Goal: Task Accomplishment & Management: Manage account settings

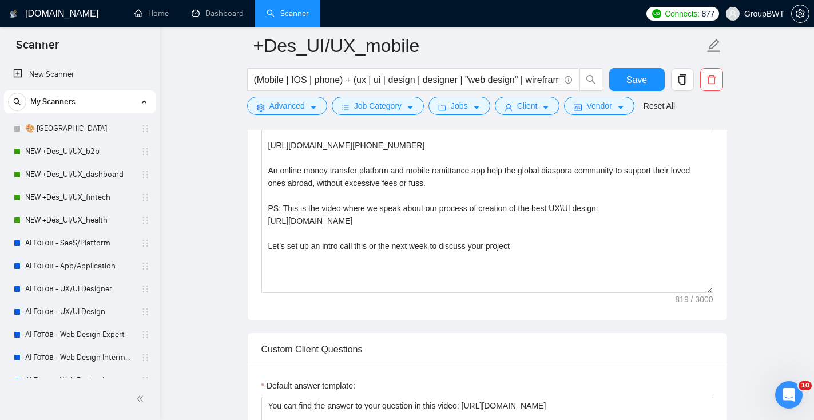
scroll to position [541, 0]
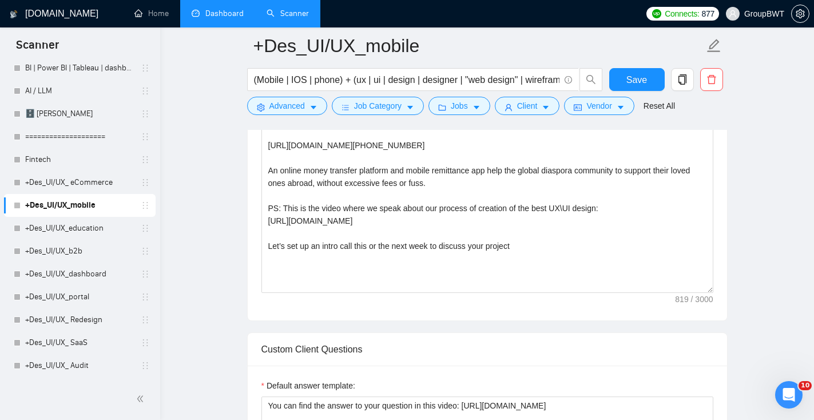
click at [239, 18] on link "Dashboard" at bounding box center [218, 14] width 52 height 10
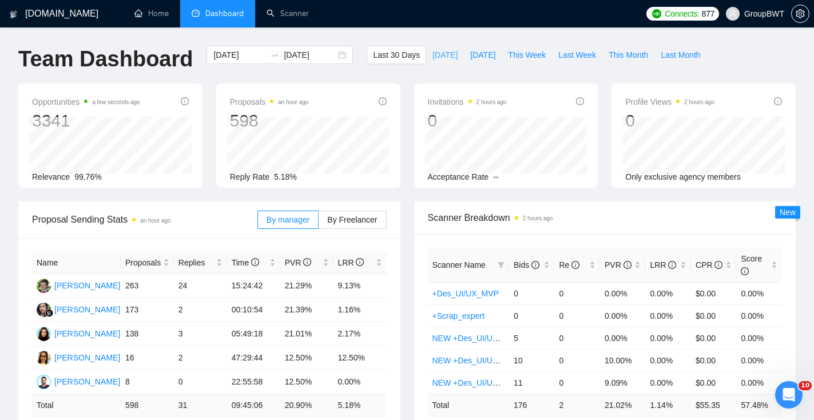
click at [442, 56] on span "Today" at bounding box center [445, 55] width 25 height 13
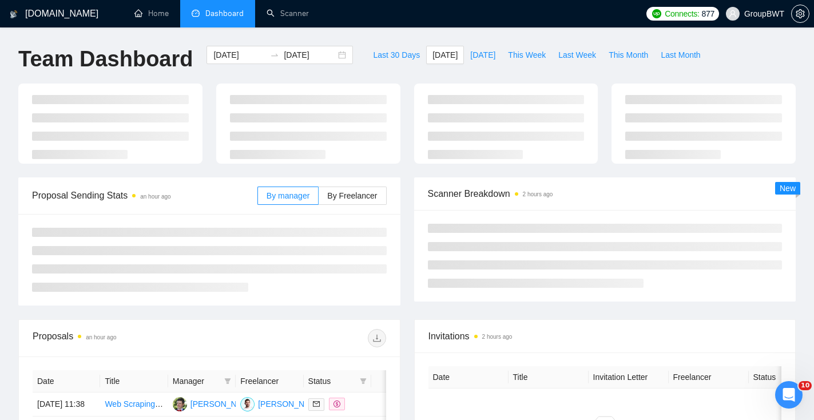
type input "2025-09-23"
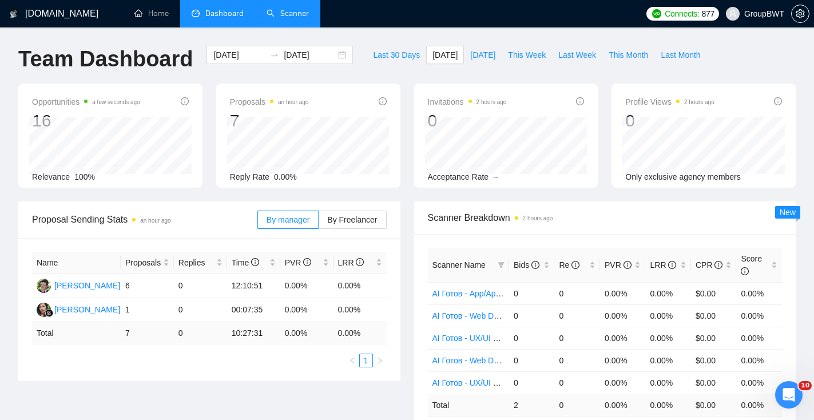
click at [289, 9] on link "Scanner" at bounding box center [288, 14] width 42 height 10
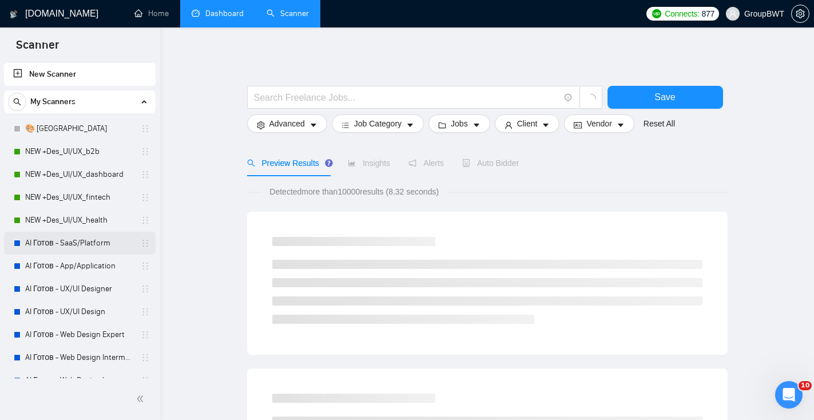
click at [92, 244] on link "AI Готов - SaaS/Platform" at bounding box center [79, 243] width 109 height 23
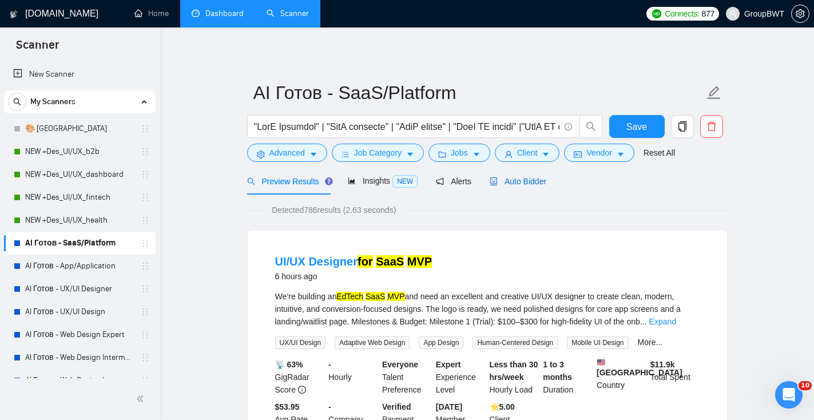
click at [523, 186] on div "Auto Bidder" at bounding box center [518, 181] width 57 height 13
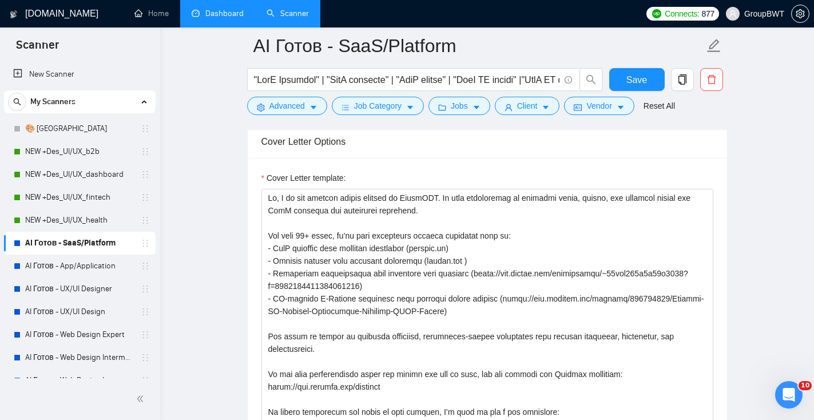
scroll to position [747, 0]
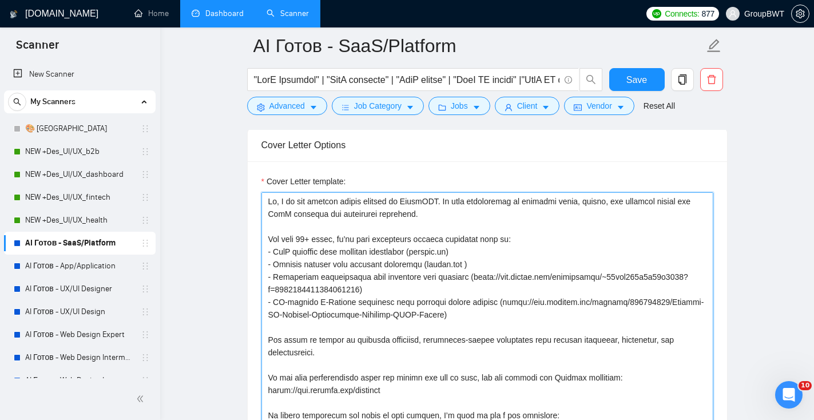
drag, startPoint x: 457, startPoint y: 204, endPoint x: 282, endPoint y: 201, distance: 175.1
click at [282, 201] on textarea "Cover Letter template:" at bounding box center [488, 321] width 452 height 258
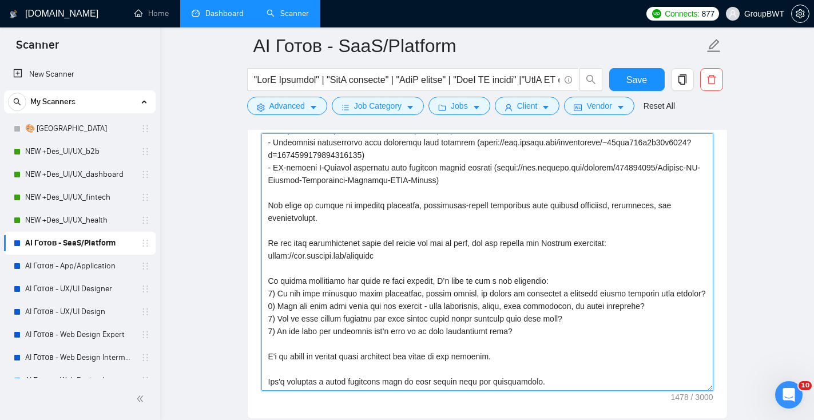
scroll to position [809, 0]
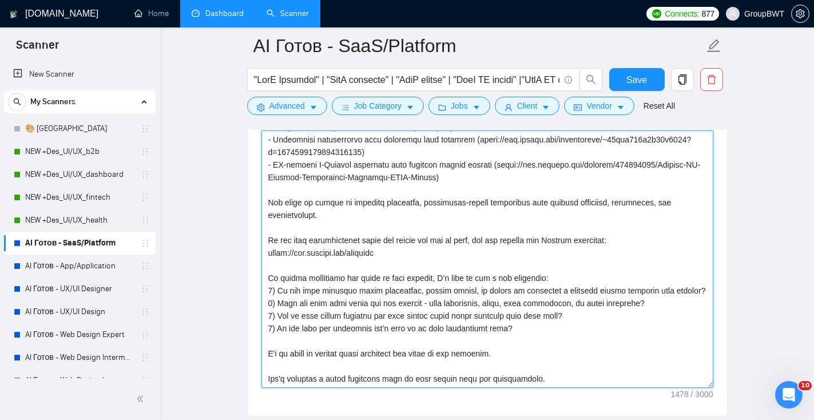
drag, startPoint x: 529, startPoint y: 350, endPoint x: 229, endPoint y: 270, distance: 309.8
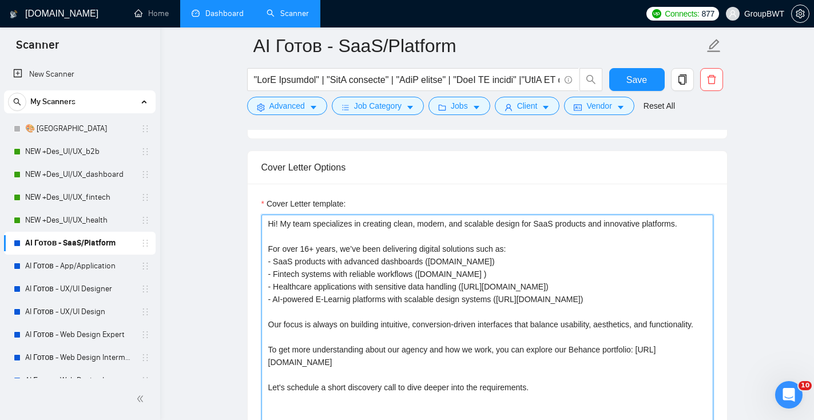
scroll to position [726, 0]
click at [470, 275] on textarea "Hi! My team specializes in creating clean, modern, and scalable design for SaaS…" at bounding box center [488, 342] width 452 height 258
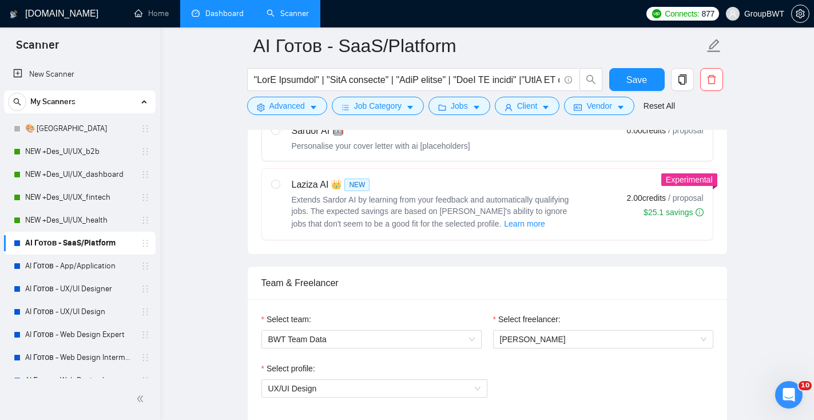
scroll to position [254, 0]
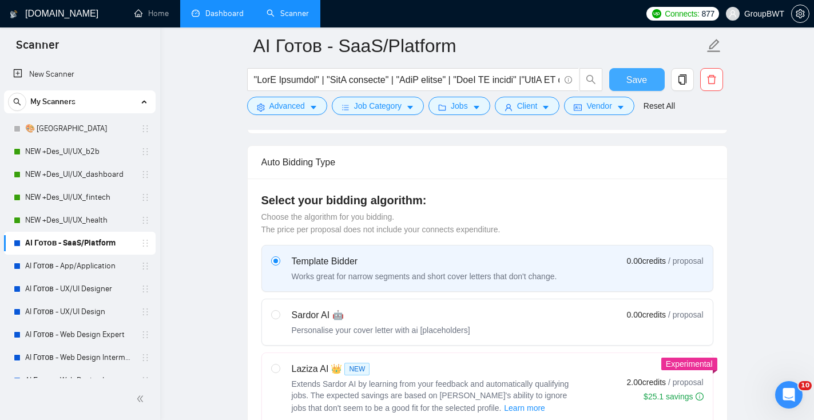
type textarea "Hi! My team specializes in creating clean, modern, and scalable design for SaaS…"
click at [625, 81] on button "Save" at bounding box center [637, 79] width 56 height 23
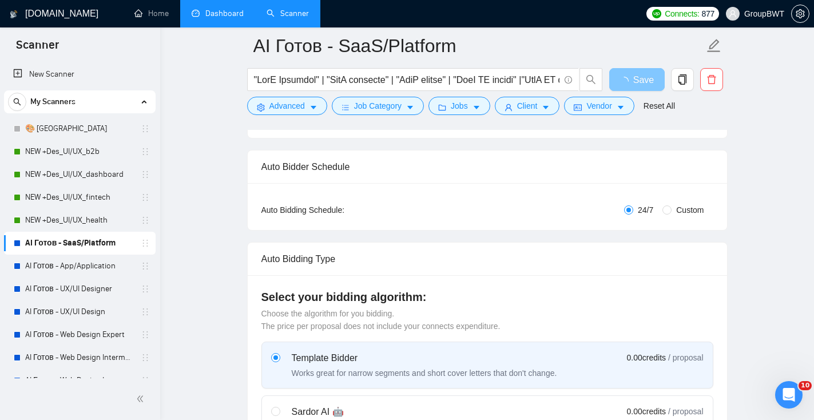
scroll to position [0, 0]
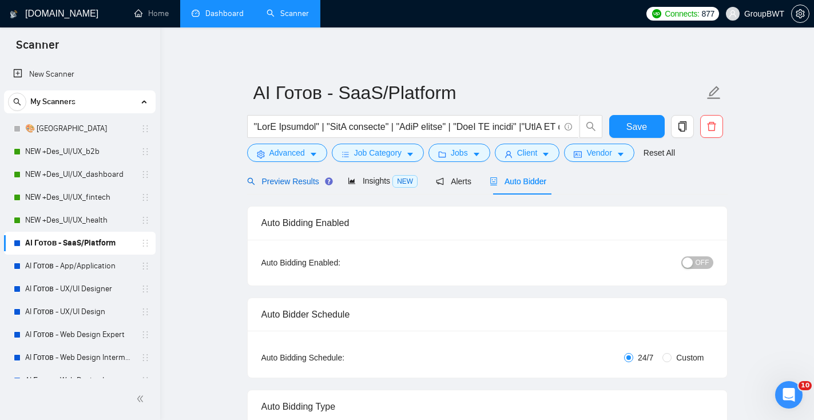
click at [279, 183] on span "Preview Results" at bounding box center [288, 181] width 82 height 9
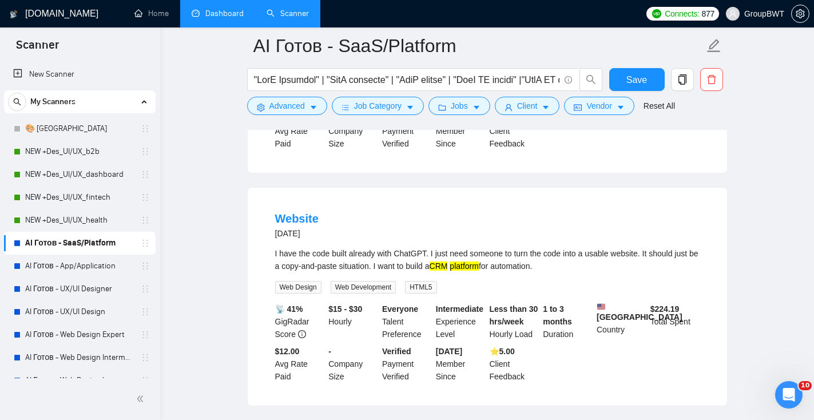
scroll to position [1081, 0]
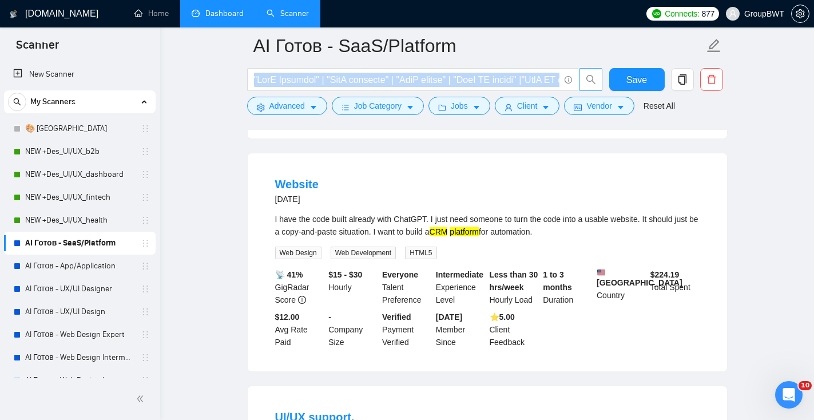
drag, startPoint x: 431, startPoint y: 71, endPoint x: 587, endPoint y: 75, distance: 155.7
click at [588, 76] on span at bounding box center [425, 79] width 356 height 23
drag, startPoint x: 427, startPoint y: 81, endPoint x: 549, endPoint y: 70, distance: 122.9
click at [550, 73] on input "text" at bounding box center [407, 80] width 306 height 14
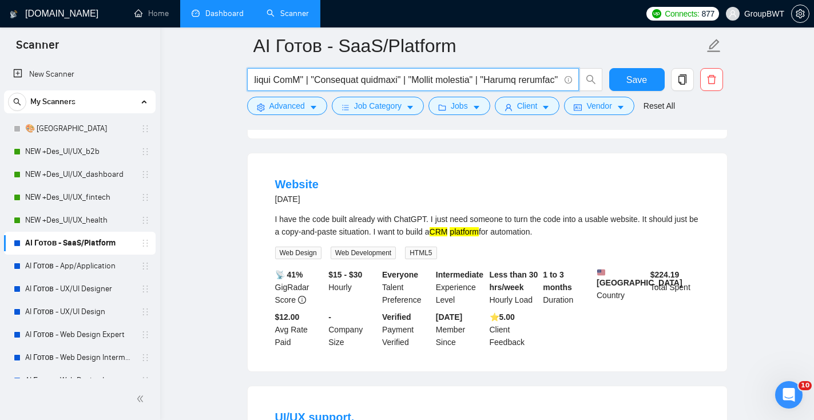
click at [345, 74] on input "text" at bounding box center [407, 80] width 306 height 14
drag, startPoint x: 390, startPoint y: 81, endPoint x: 323, endPoint y: 80, distance: 66.4
click at [323, 80] on input "text" at bounding box center [407, 80] width 306 height 14
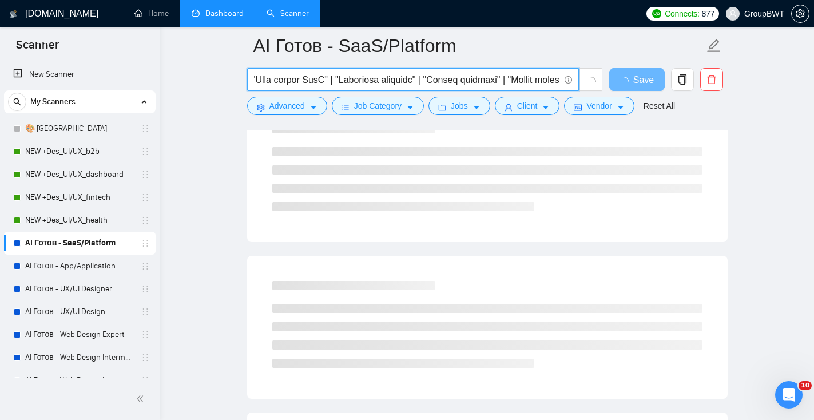
scroll to position [0, 3641]
drag, startPoint x: 319, startPoint y: 81, endPoint x: 410, endPoint y: 76, distance: 91.1
click at [411, 76] on input "text" at bounding box center [407, 80] width 306 height 14
drag, startPoint x: 471, startPoint y: 82, endPoint x: 540, endPoint y: 77, distance: 69.4
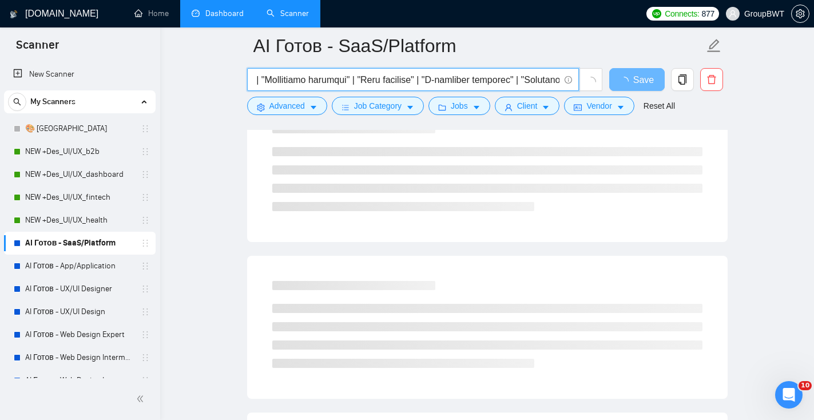
click at [541, 77] on input "text" at bounding box center [407, 80] width 306 height 14
click at [426, 82] on input "text" at bounding box center [407, 80] width 306 height 14
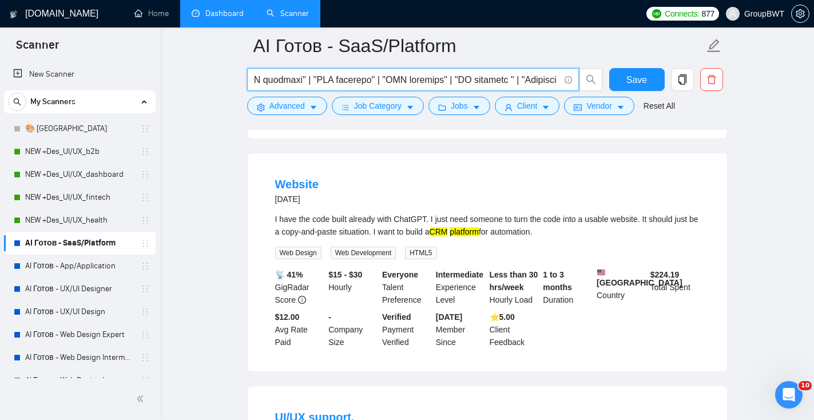
scroll to position [0, 4418]
drag, startPoint x: 477, startPoint y: 78, endPoint x: 551, endPoint y: 77, distance: 73.8
click at [551, 77] on input "text" at bounding box center [407, 80] width 306 height 14
click at [442, 82] on input "text" at bounding box center [407, 80] width 306 height 14
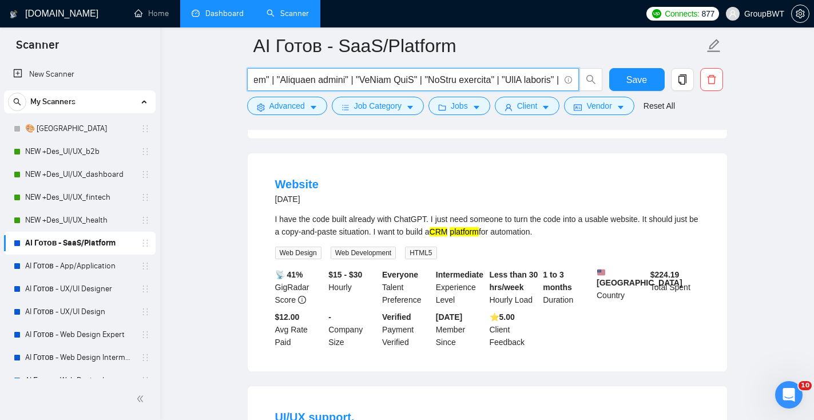
drag, startPoint x: 439, startPoint y: 78, endPoint x: 551, endPoint y: 73, distance: 112.3
click at [552, 74] on input "text" at bounding box center [407, 80] width 306 height 14
click at [516, 74] on input "text" at bounding box center [407, 80] width 306 height 14
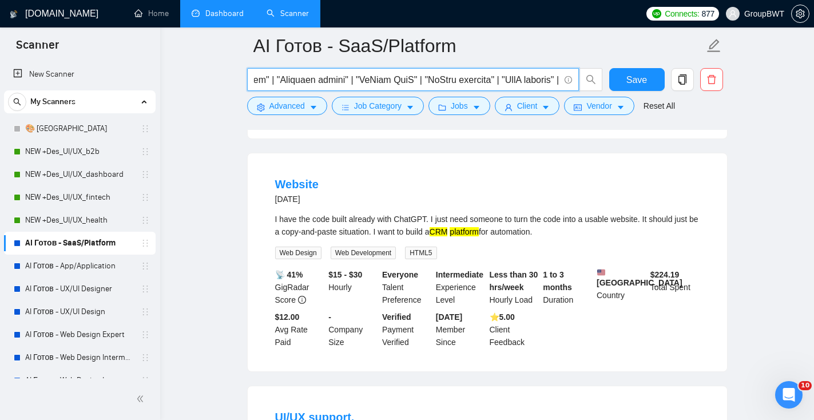
drag, startPoint x: 488, startPoint y: 75, endPoint x: 571, endPoint y: 73, distance: 83.0
click at [573, 75] on span at bounding box center [413, 79] width 332 height 23
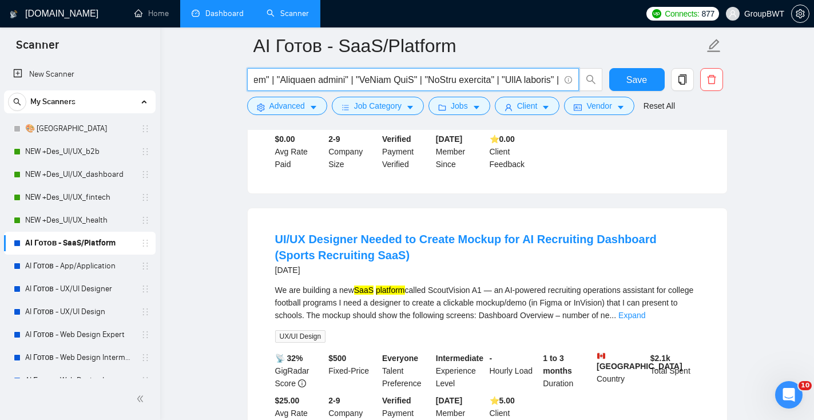
scroll to position [2259, 0]
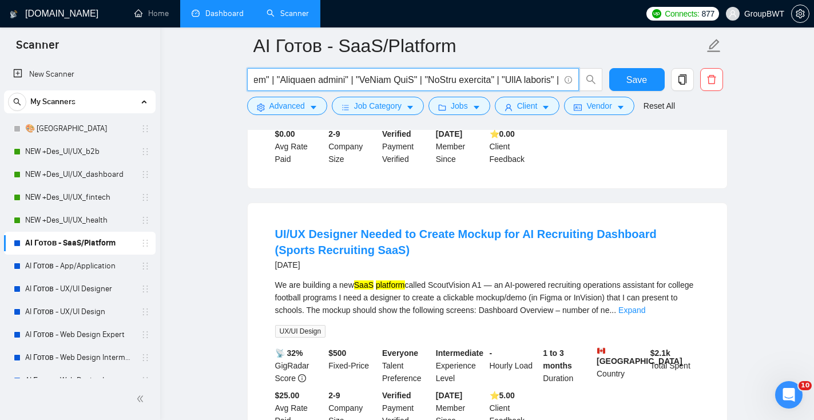
type input ""SaaS Platform" | "SaaS designer" | "SaaS design" | "SaaS UI design" |"SaaS UX …"
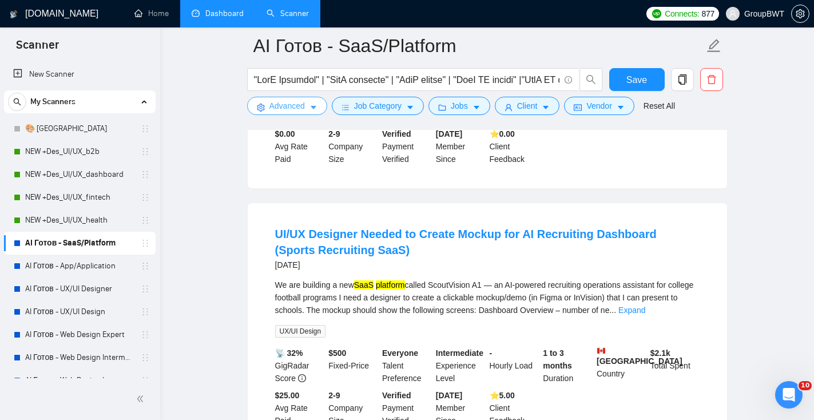
drag, startPoint x: 453, startPoint y: 278, endPoint x: 309, endPoint y: 98, distance: 230.4
click at [310, 100] on button "Advanced" at bounding box center [287, 106] width 80 height 18
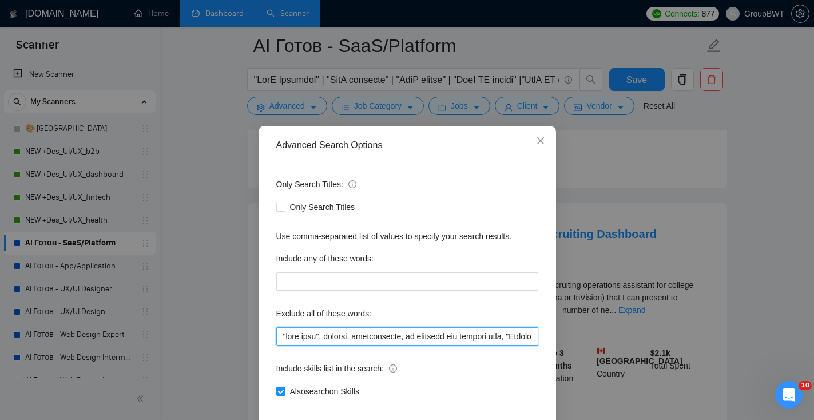
drag, startPoint x: 350, startPoint y: 337, endPoint x: 482, endPoint y: 341, distance: 131.7
click at [483, 341] on input "text" at bounding box center [407, 336] width 262 height 18
drag, startPoint x: 441, startPoint y: 332, endPoint x: 514, endPoint y: 334, distance: 73.9
click at [516, 334] on input "text" at bounding box center [407, 336] width 262 height 18
click at [448, 339] on input "text" at bounding box center [407, 336] width 262 height 18
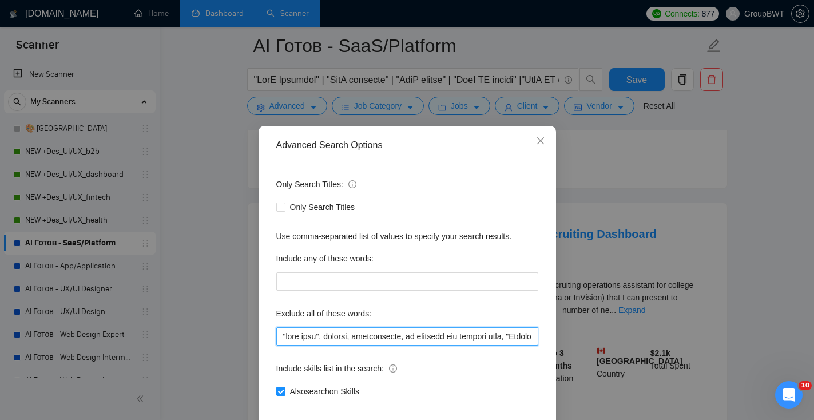
click at [413, 337] on input "text" at bounding box center [407, 336] width 262 height 18
click at [411, 339] on input "text" at bounding box center [407, 336] width 262 height 18
click at [519, 338] on input "text" at bounding box center [407, 336] width 262 height 18
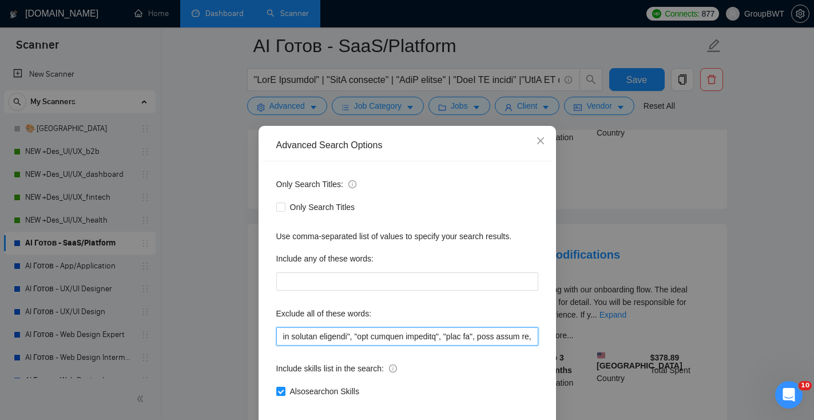
scroll to position [0, 7568]
drag, startPoint x: 480, startPoint y: 338, endPoint x: 541, endPoint y: 331, distance: 61.6
click at [543, 333] on div "Only Search Titles: Only Search Titles Use comma-separated list of values to sp…" at bounding box center [408, 294] width 290 height 267
click at [529, 332] on input "text" at bounding box center [407, 336] width 262 height 18
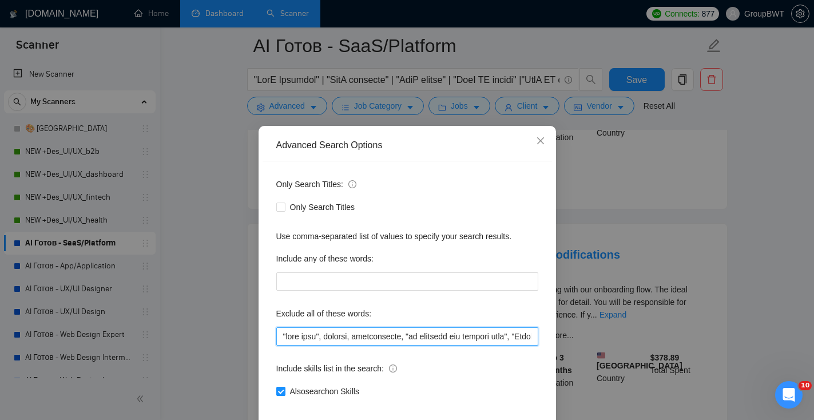
click at [531, 340] on input "text" at bounding box center [407, 336] width 262 height 18
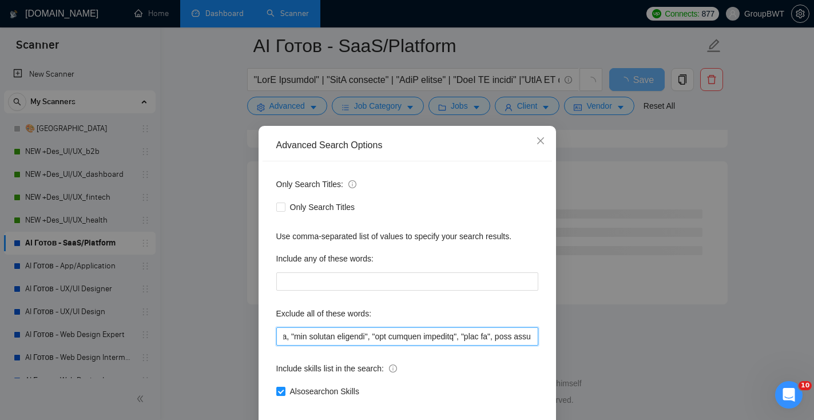
scroll to position [0, 7566]
drag, startPoint x: 512, startPoint y: 334, endPoint x: 733, endPoint y: 368, distance: 222.9
click at [734, 369] on div "Advanced Search Options Only Search Titles: Only Search Titles Use comma-separa…" at bounding box center [407, 210] width 814 height 420
click at [534, 333] on input "text" at bounding box center [407, 336] width 262 height 18
paste input ""this job is not open to teams", "this job is not open to agency", "this job is…"
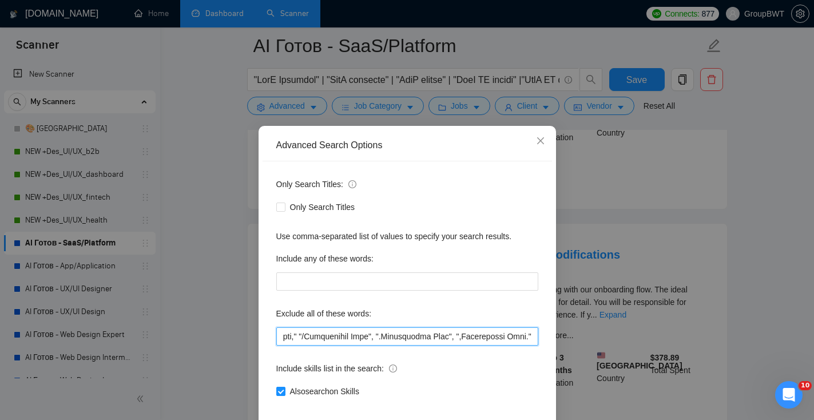
scroll to position [56, 0]
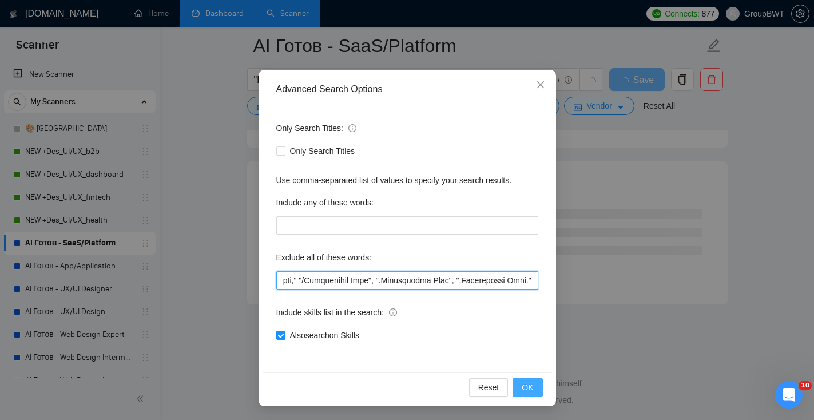
type input ""need help", consult, consultation, "to redesign the content area", Fashion Des…"
click at [529, 389] on span "OK" at bounding box center [527, 387] width 11 height 13
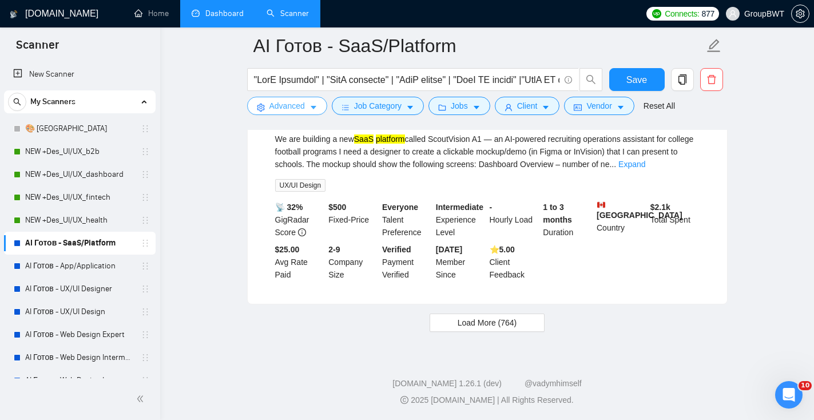
scroll to position [2409, 0]
click at [639, 77] on span "Save" at bounding box center [637, 80] width 21 height 14
click at [104, 265] on link "AI Готов - App/Application" at bounding box center [79, 266] width 109 height 23
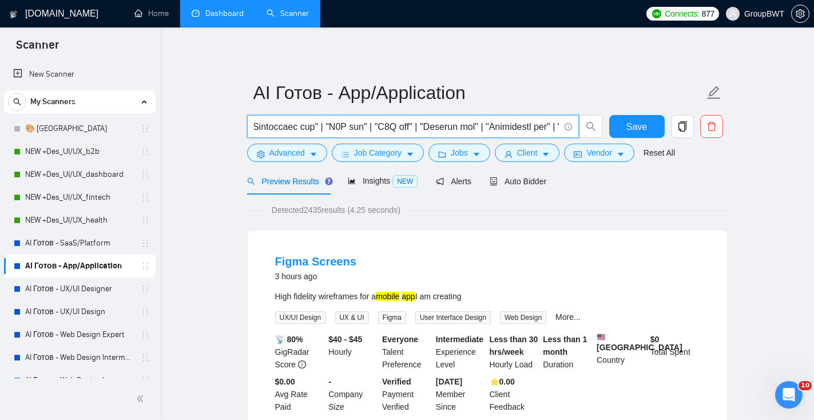
scroll to position [0, 1101]
drag, startPoint x: 347, startPoint y: 125, endPoint x: 568, endPoint y: 130, distance: 221.0
click at [568, 130] on span at bounding box center [413, 126] width 332 height 23
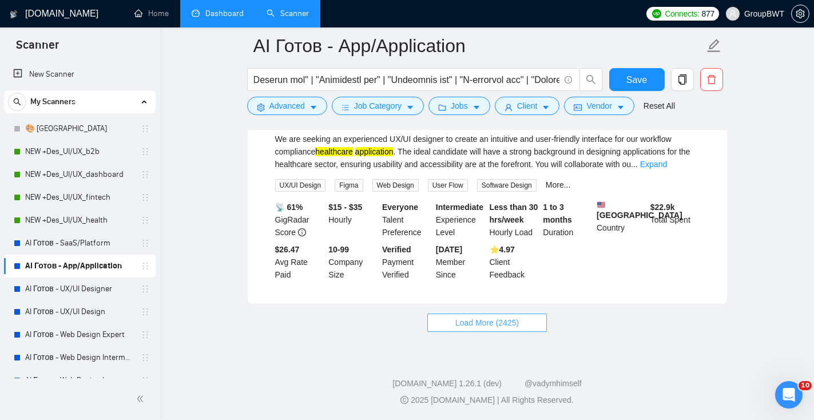
scroll to position [0, 0]
click at [462, 326] on span "Load More (2425)" at bounding box center [488, 322] width 64 height 13
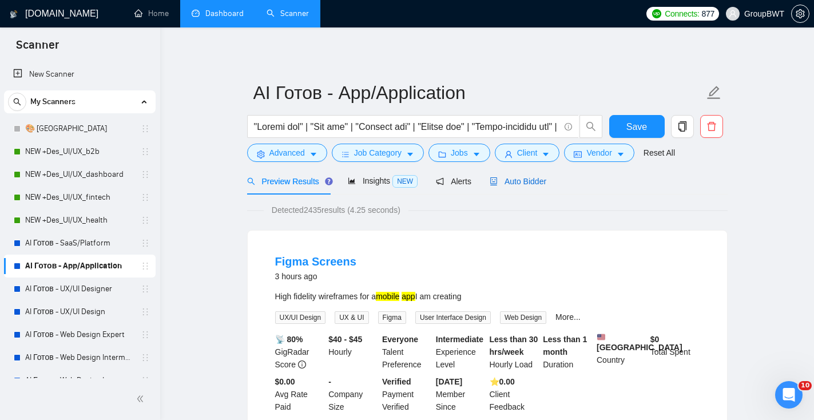
click at [527, 184] on span "Auto Bidder" at bounding box center [518, 181] width 57 height 9
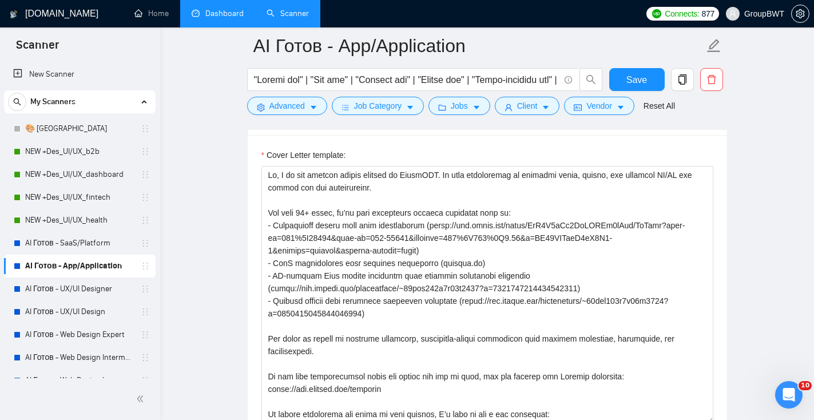
scroll to position [713, 0]
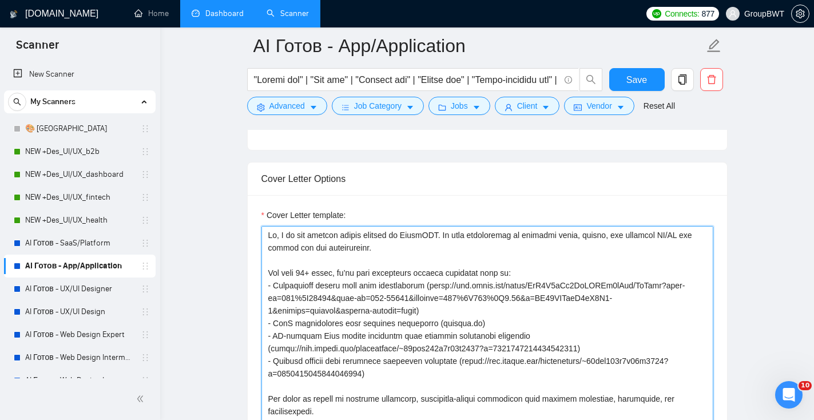
drag, startPoint x: 458, startPoint y: 238, endPoint x: 278, endPoint y: 236, distance: 180.3
click at [278, 236] on textarea "Cover Letter template:" at bounding box center [488, 355] width 452 height 258
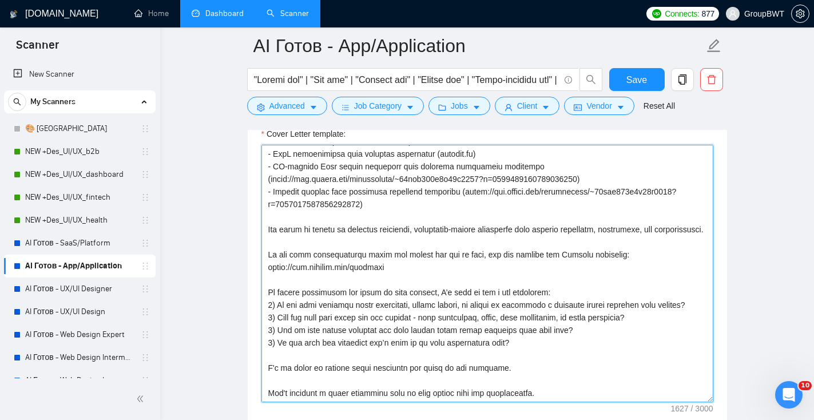
scroll to position [826, 0]
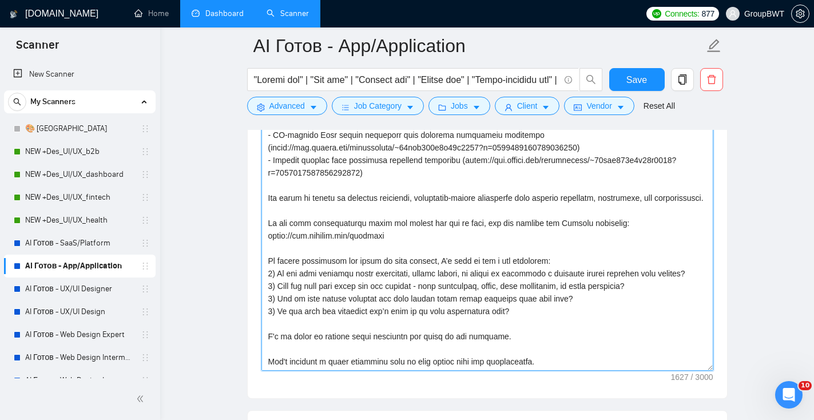
drag, startPoint x: 523, startPoint y: 338, endPoint x: 240, endPoint y: 252, distance: 296.0
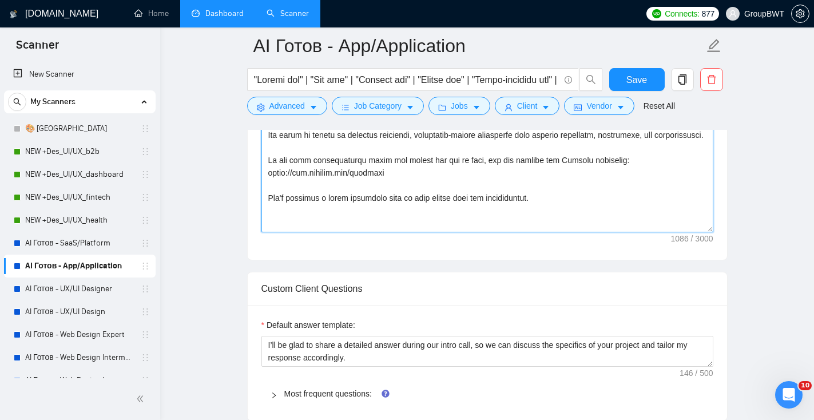
scroll to position [919, 0]
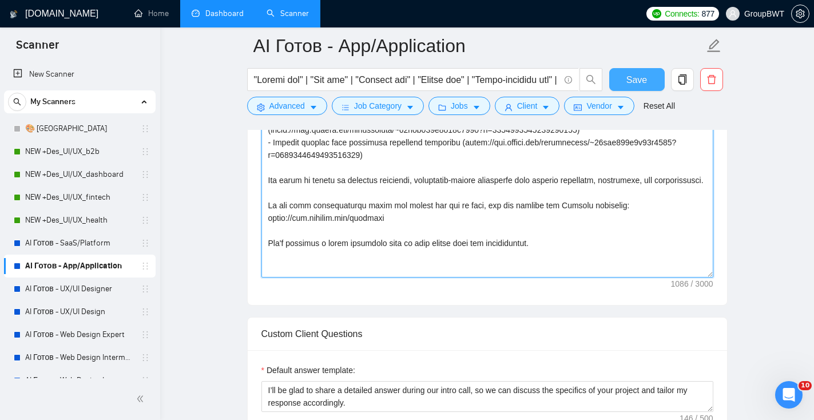
type textarea "Hi! My team specializes in creating clean, modern, and scalable UX/UI for mobil…"
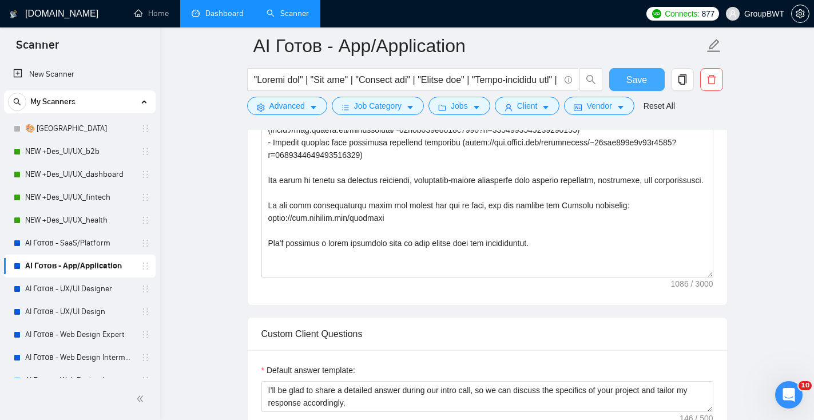
click at [638, 78] on span "Save" at bounding box center [637, 80] width 21 height 14
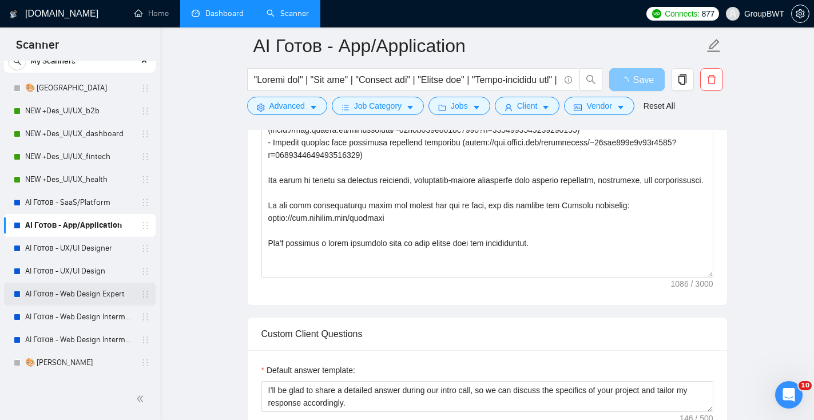
scroll to position [42, 0]
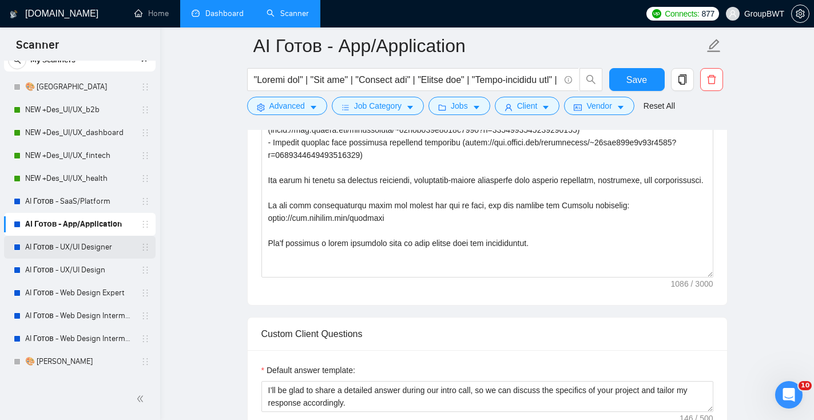
click at [103, 254] on link "AI Готов - UX/UI Designer" at bounding box center [79, 247] width 109 height 23
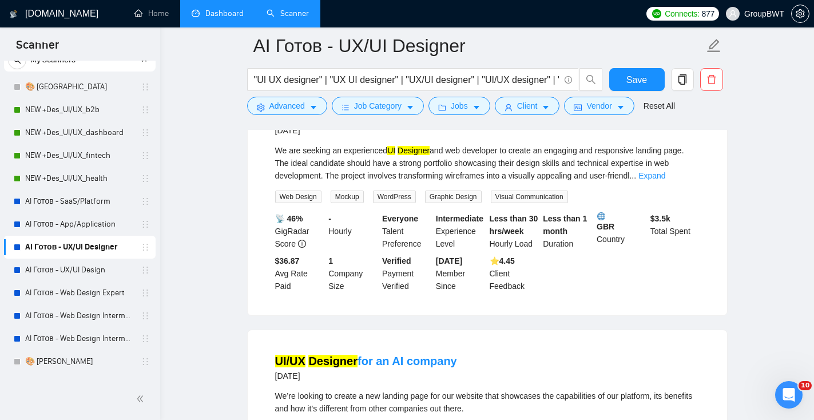
scroll to position [2385, 0]
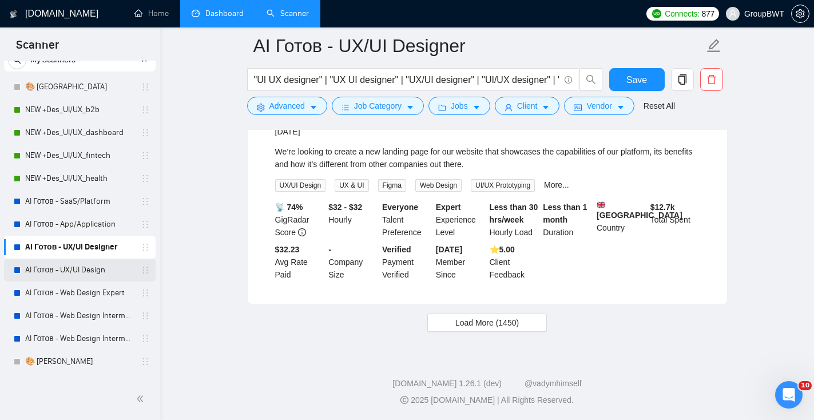
click at [100, 268] on link "AI Готов - UX/UI Design" at bounding box center [79, 270] width 109 height 23
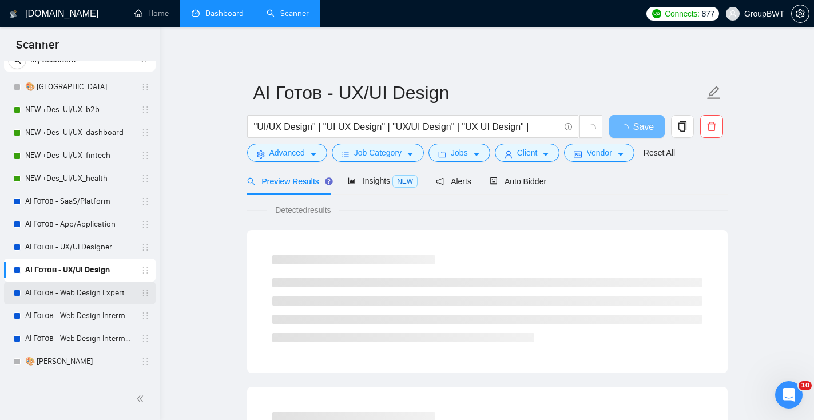
click at [68, 301] on link "AI Готов - Web Design Expert" at bounding box center [79, 293] width 109 height 23
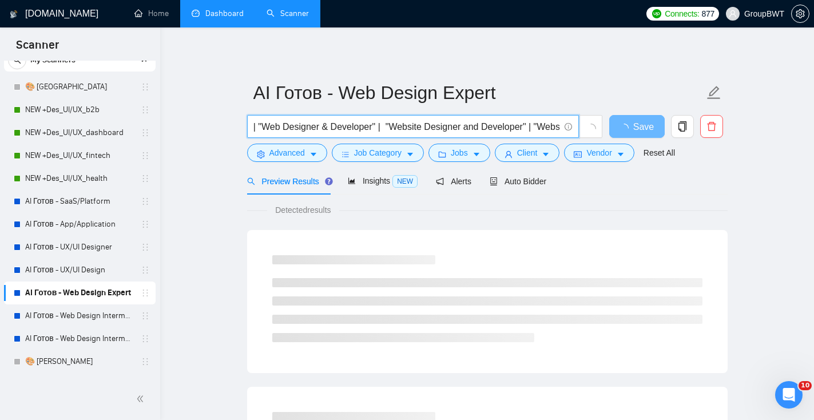
scroll to position [0, 702]
drag, startPoint x: 464, startPoint y: 125, endPoint x: 550, endPoint y: 121, distance: 86.5
click at [551, 122] on input ""Web Design" | "Web Designer" | "Designer and Developer" | "Designer/Developer"…" at bounding box center [407, 127] width 306 height 14
click at [493, 125] on input ""Web Design" | "Web Designer" | "Designer and Developer" | "Designer/Developer"…" at bounding box center [407, 127] width 306 height 14
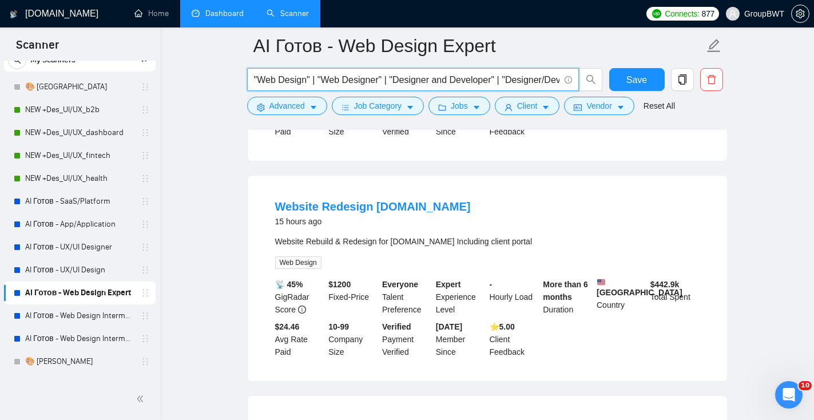
scroll to position [0, 0]
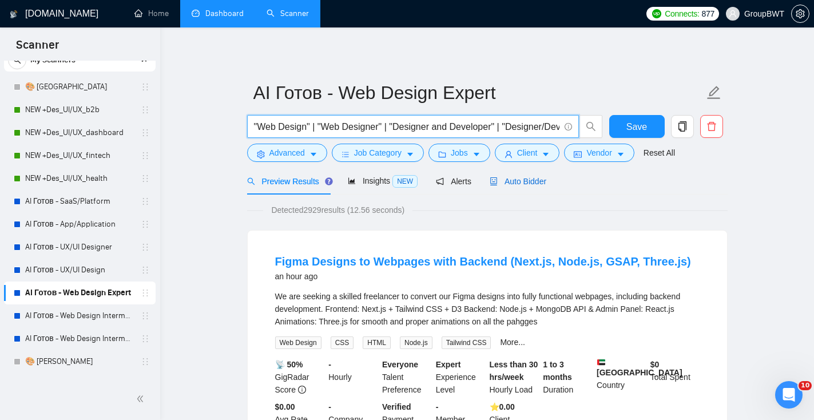
click at [517, 179] on span "Auto Bidder" at bounding box center [518, 181] width 57 height 9
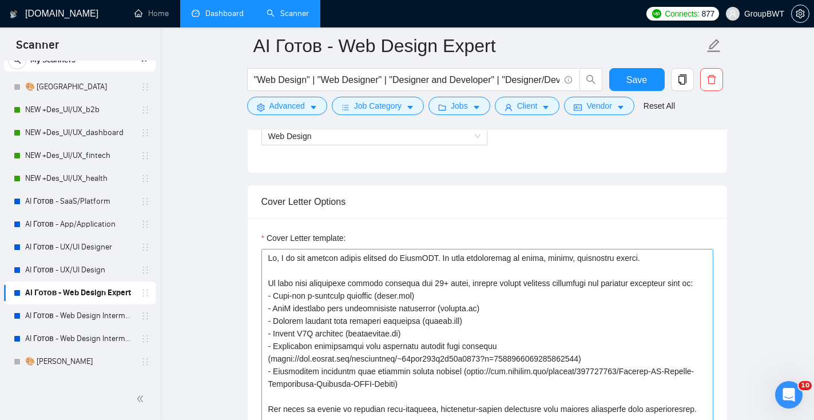
scroll to position [690, 0]
drag, startPoint x: 459, startPoint y: 259, endPoint x: 280, endPoint y: 256, distance: 178.6
click at [281, 256] on textarea "Cover Letter template:" at bounding box center [488, 378] width 452 height 258
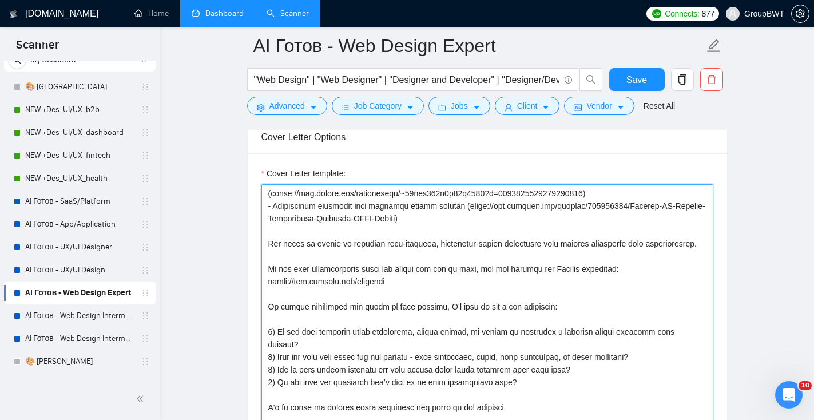
scroll to position [838, 0]
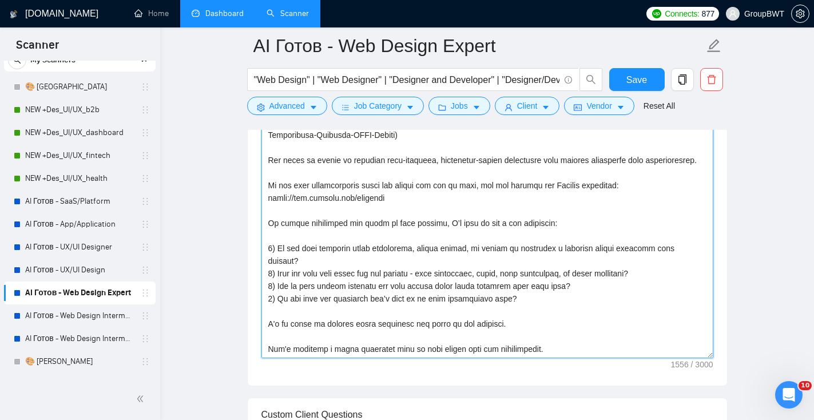
drag, startPoint x: 523, startPoint y: 328, endPoint x: 243, endPoint y: 225, distance: 298.2
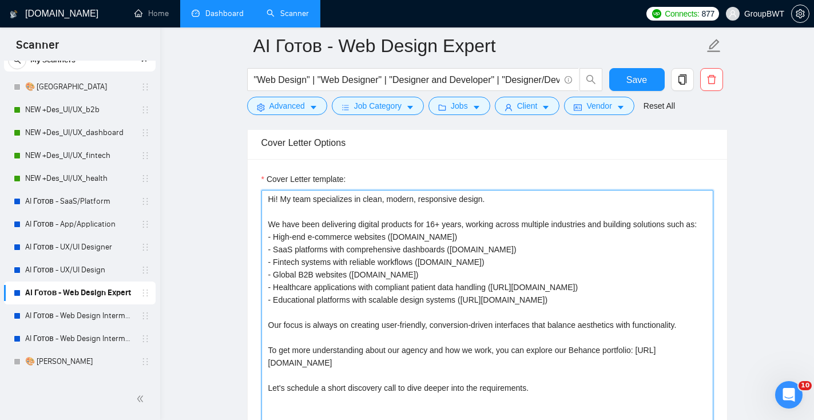
scroll to position [696, 0]
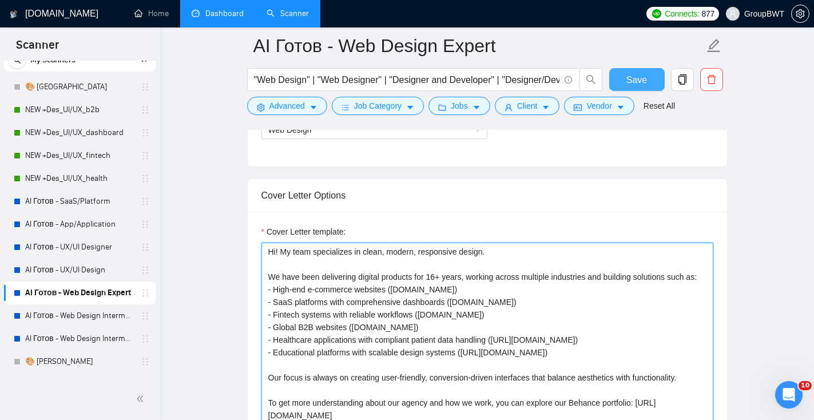
type textarea "Hi! My team specializes in clean, modern, responsive design. We have been deliv…"
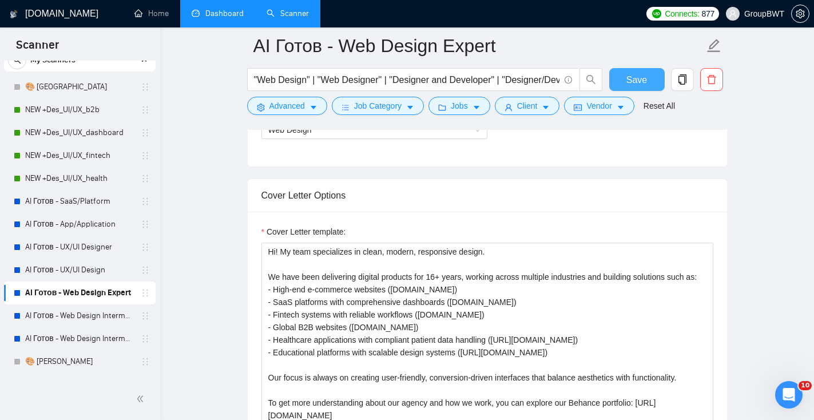
click at [649, 77] on button "Save" at bounding box center [637, 79] width 56 height 23
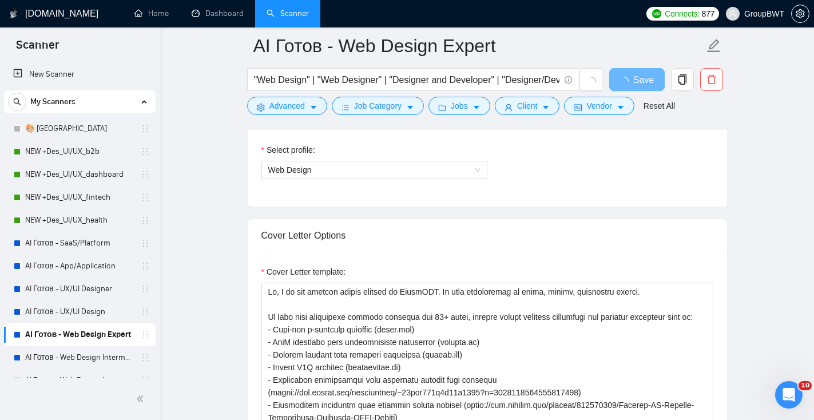
scroll to position [659, 0]
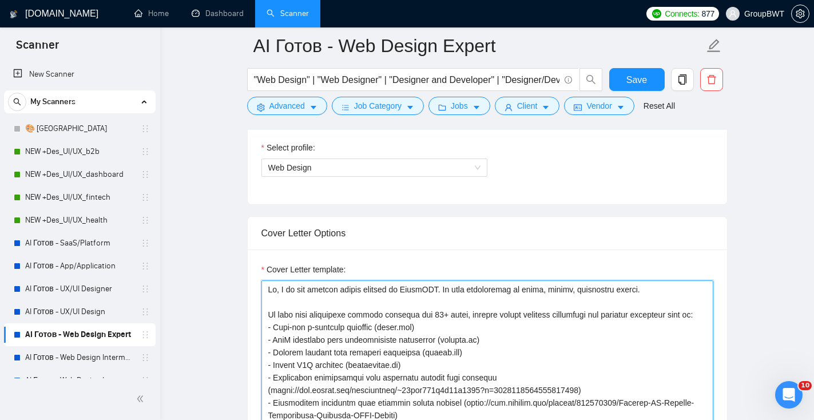
drag, startPoint x: 457, startPoint y: 290, endPoint x: 298, endPoint y: 285, distance: 159.2
click at [298, 285] on textarea "Cover Letter template:" at bounding box center [488, 409] width 452 height 258
drag, startPoint x: 456, startPoint y: 292, endPoint x: 277, endPoint y: 291, distance: 178.6
click at [278, 291] on textarea "Cover Letter template:" at bounding box center [488, 409] width 452 height 258
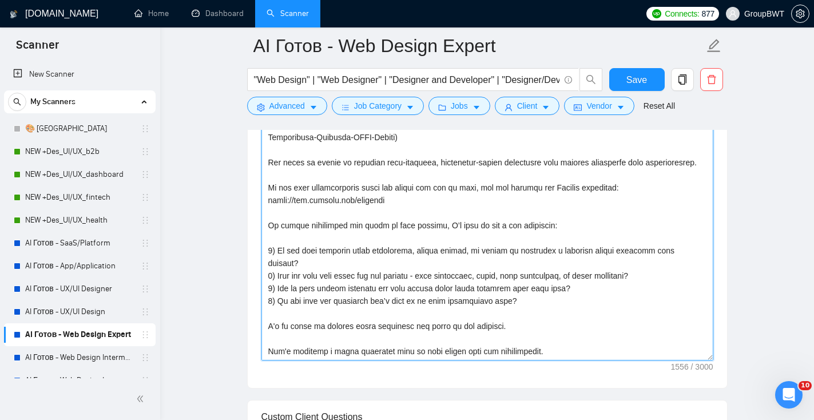
scroll to position [836, 0]
drag, startPoint x: 543, startPoint y: 330, endPoint x: 212, endPoint y: 216, distance: 349.8
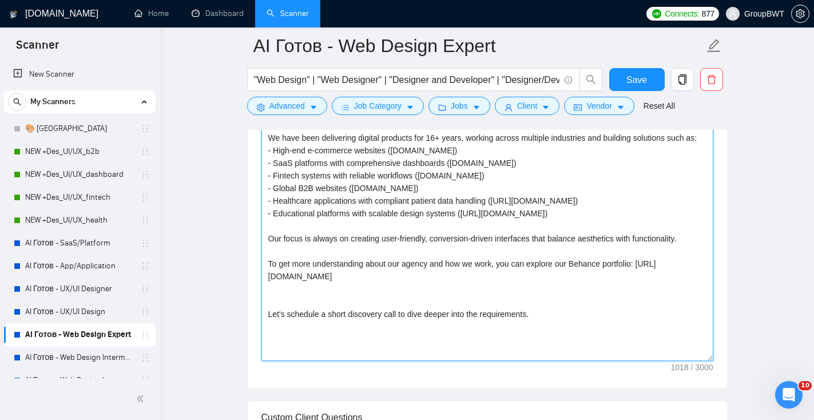
scroll to position [0, 0]
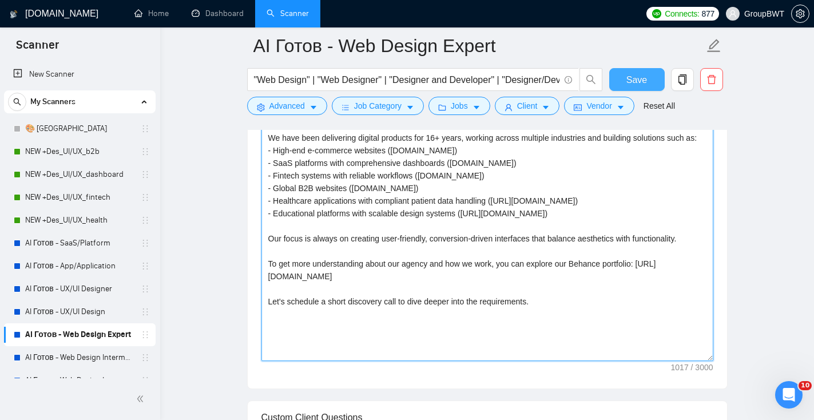
type textarea "Hi! My team specializes in clean, modern, responsive design. We have been deliv…"
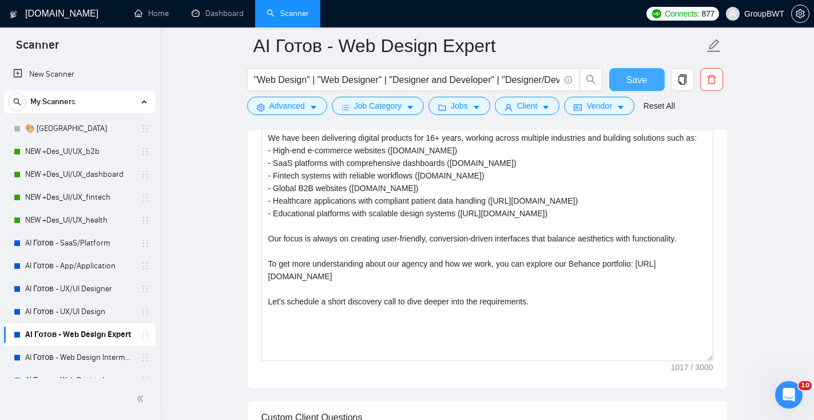
click at [647, 74] on button "Save" at bounding box center [637, 79] width 56 height 23
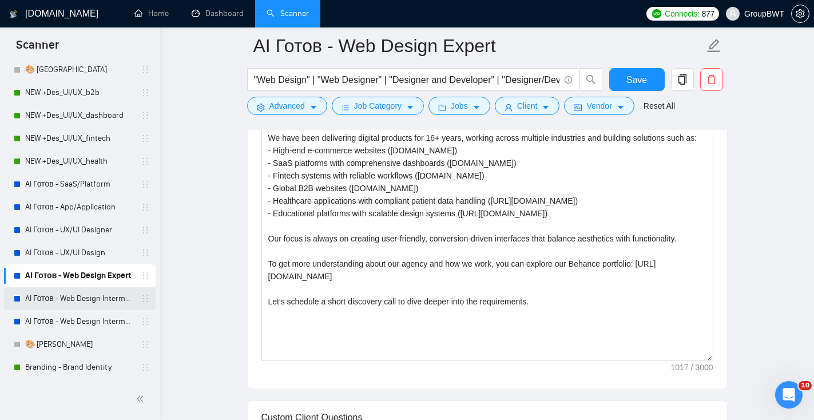
click at [55, 302] on link "AI Готов - Web Design Intermediate минус Developer" at bounding box center [79, 298] width 109 height 23
